Goal: Go to known website: Go to known website

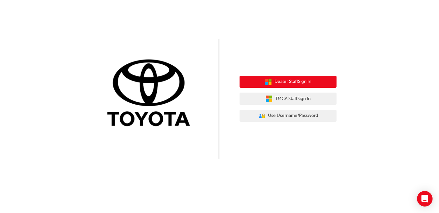
click at [275, 83] on span "Dealer Staff Sign In" at bounding box center [292, 81] width 37 height 7
